Goal: Subscribe to service/newsletter

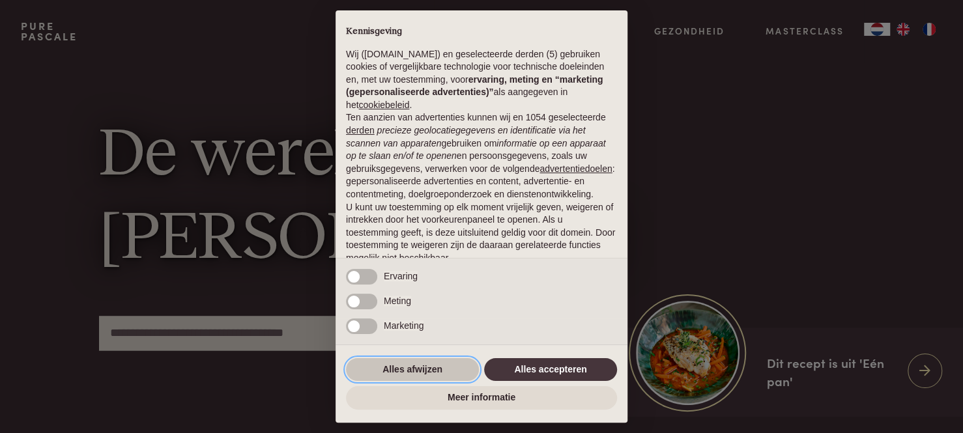
drag, startPoint x: 429, startPoint y: 369, endPoint x: 473, endPoint y: 359, distance: 45.4
click at [430, 369] on button "Alles afwijzen" at bounding box center [412, 369] width 133 height 23
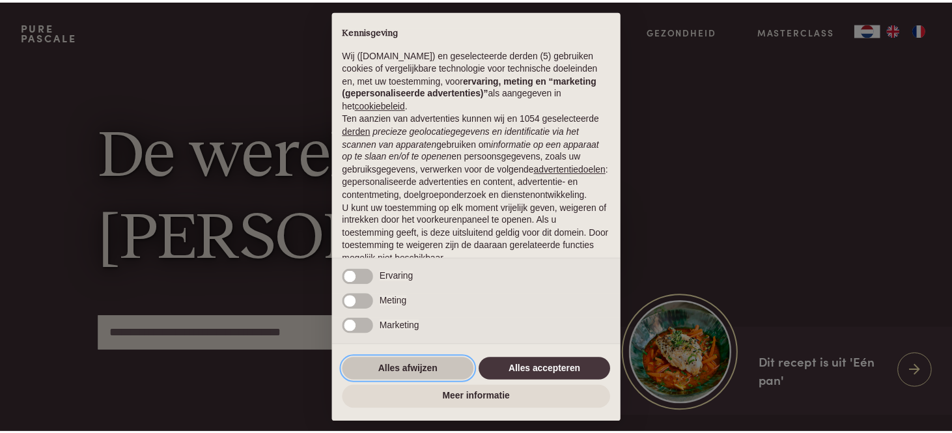
scroll to position [91, 0]
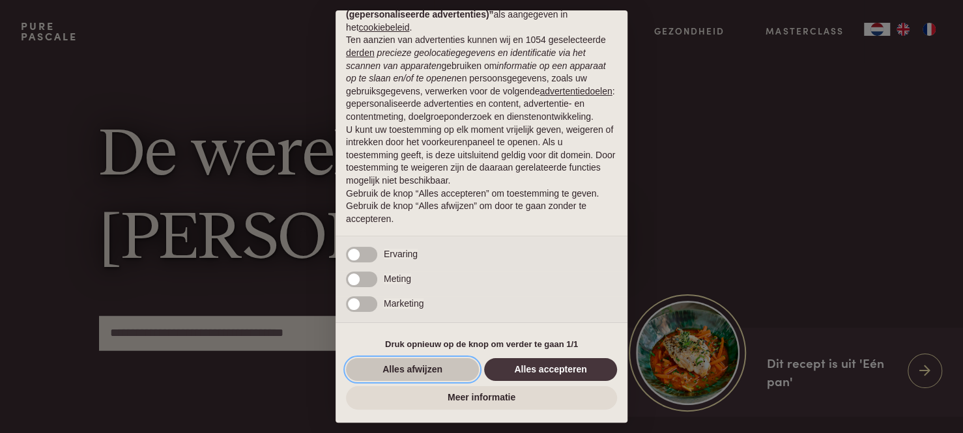
click at [399, 364] on button "Alles afwijzen" at bounding box center [412, 369] width 133 height 23
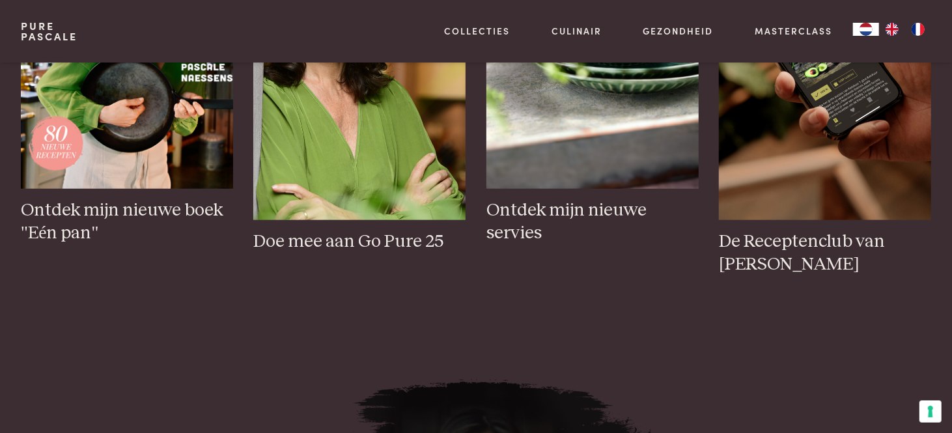
scroll to position [456, 0]
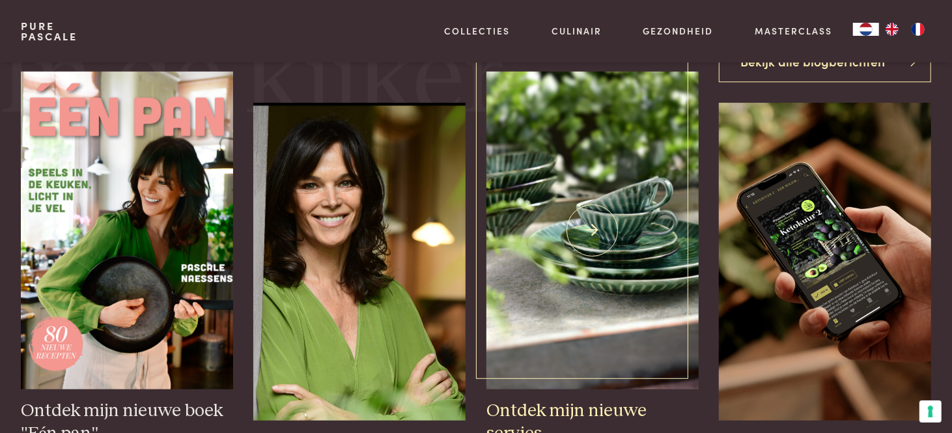
click at [615, 236] on img at bounding box center [592, 231] width 212 height 318
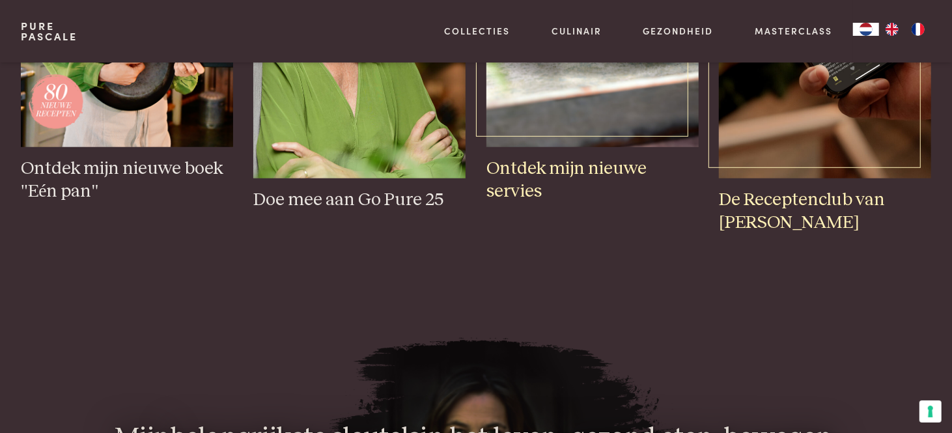
scroll to position [716, 0]
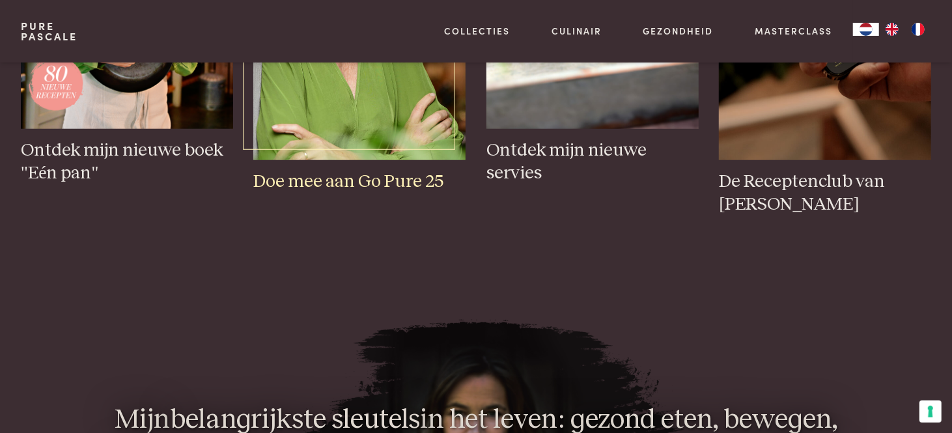
click at [346, 179] on h3 "Doe mee aan Go Pure 25" at bounding box center [359, 182] width 212 height 23
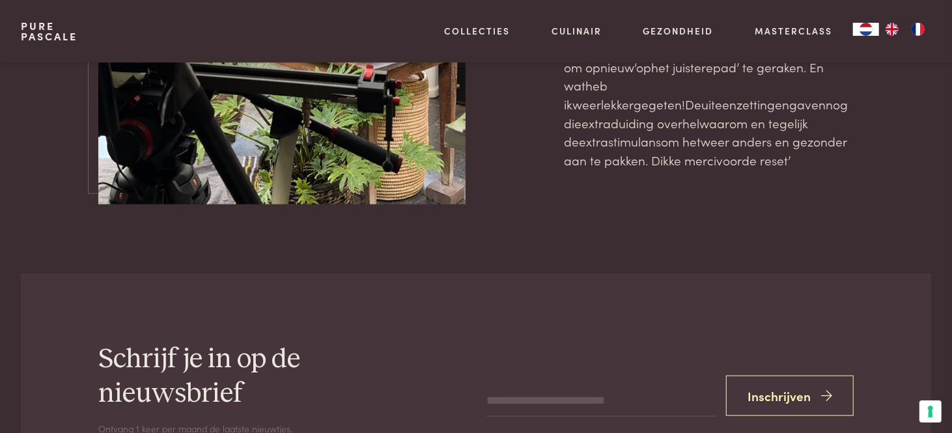
scroll to position [4233, 0]
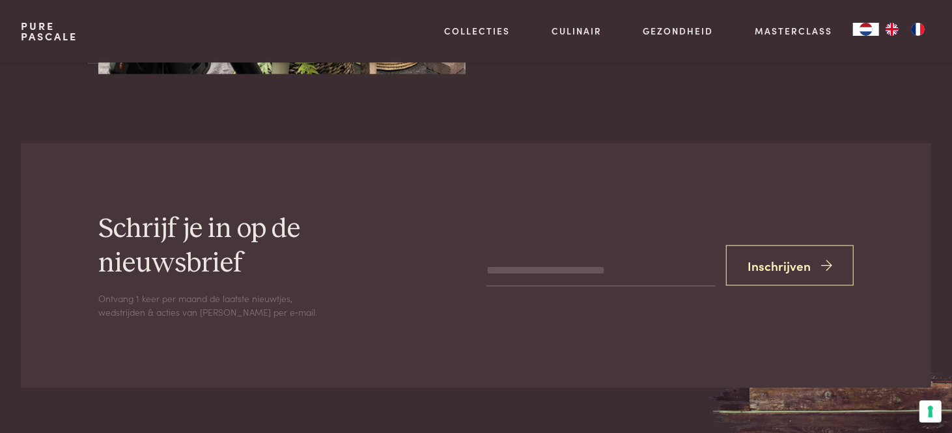
click at [527, 255] on input "email" at bounding box center [600, 270] width 229 height 31
type input "**********"
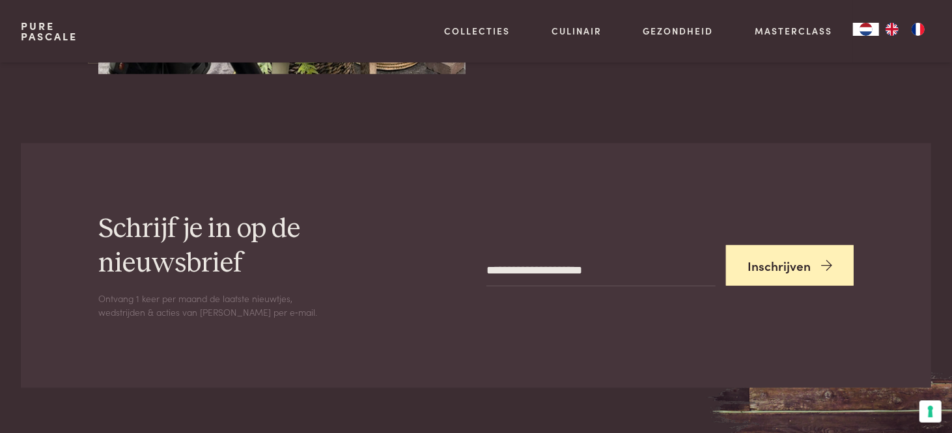
click at [778, 246] on button "Inschrijven" at bounding box center [790, 266] width 128 height 41
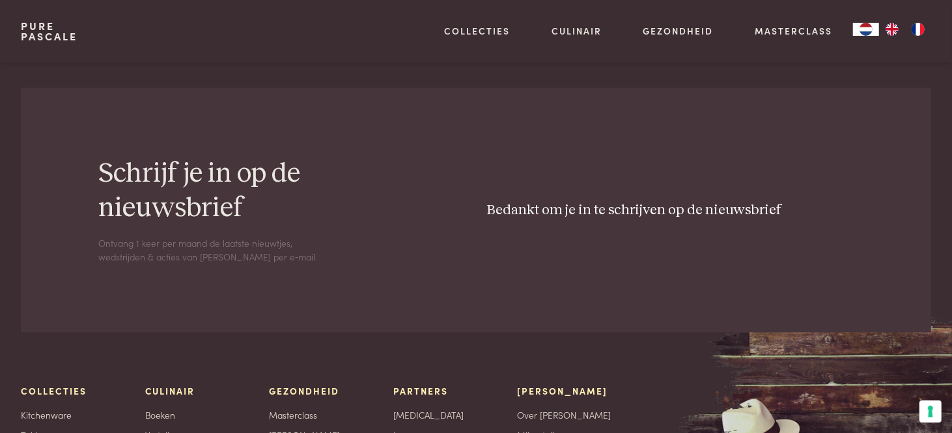
scroll to position [3963, 0]
